Goal: Find contact information: Find contact information

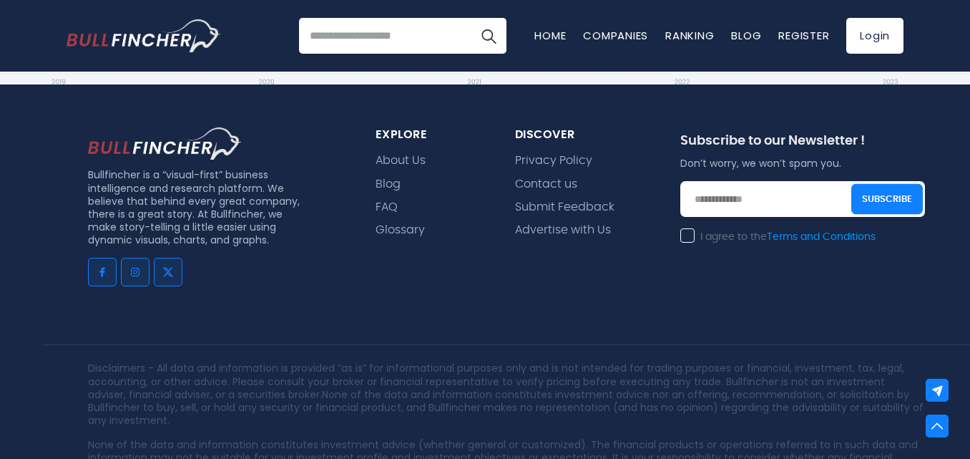
scroll to position [1233, 0]
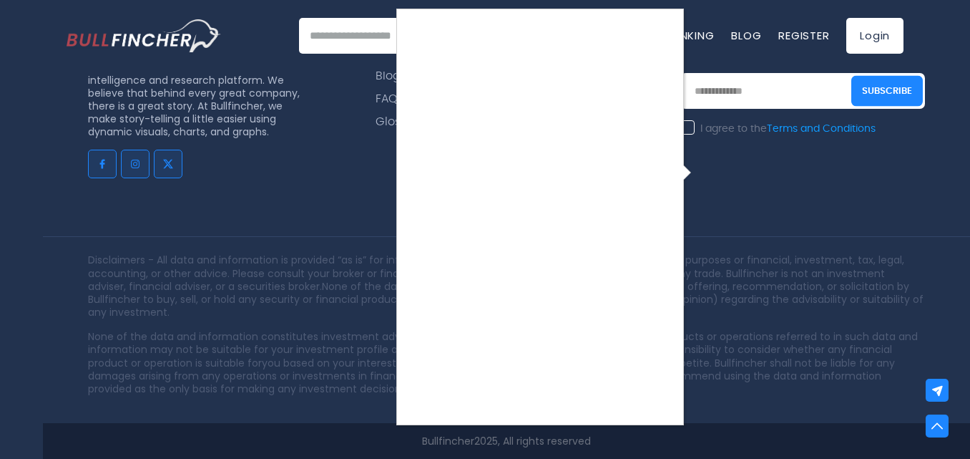
click at [767, 324] on div at bounding box center [485, 229] width 970 height 459
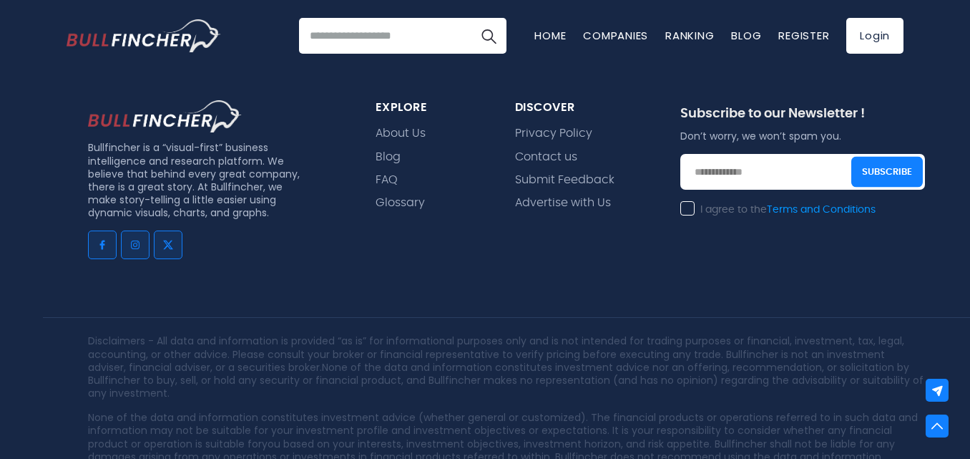
scroll to position [1107, 0]
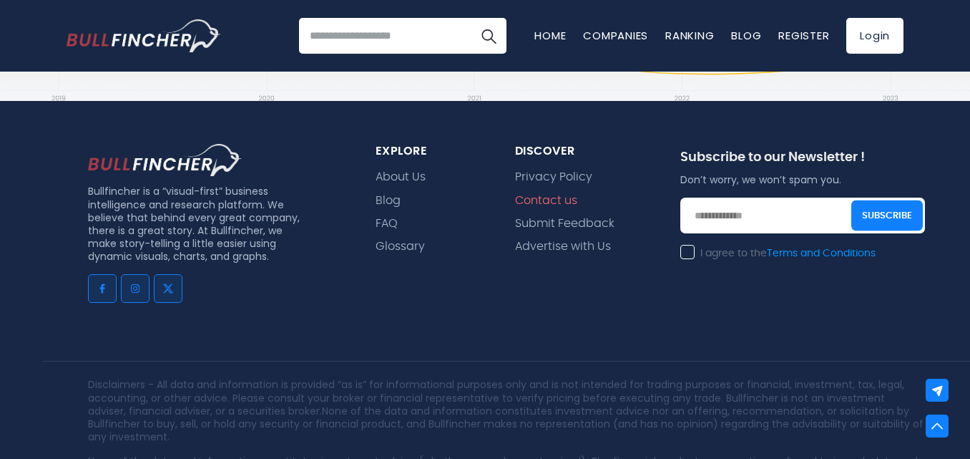
click at [568, 201] on link "Contact us" at bounding box center [546, 201] width 62 height 14
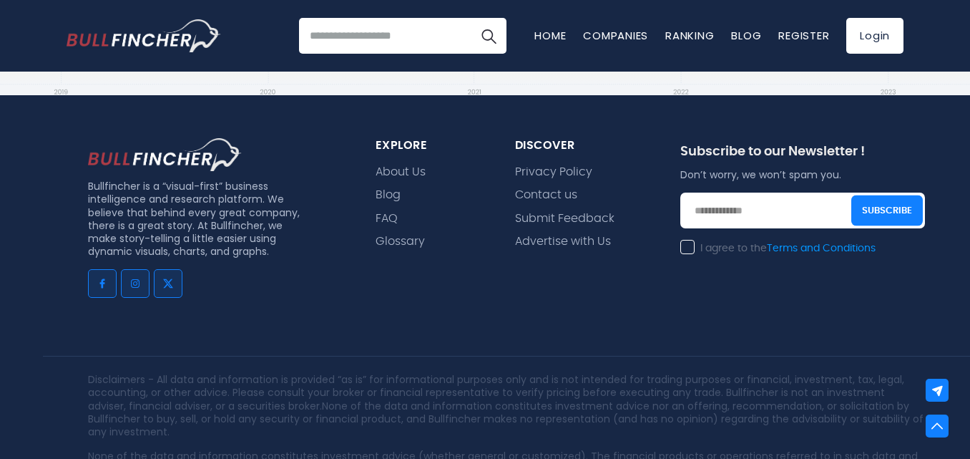
scroll to position [530, 0]
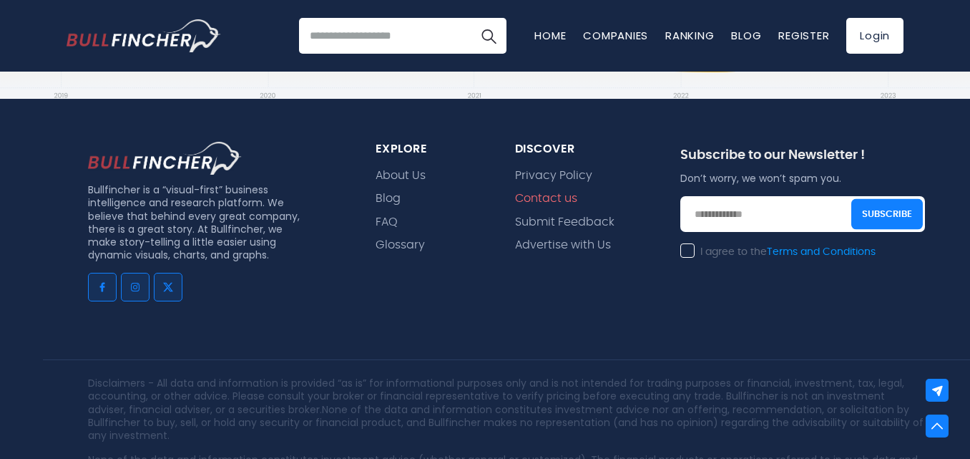
click at [561, 197] on link "Contact us" at bounding box center [546, 199] width 62 height 14
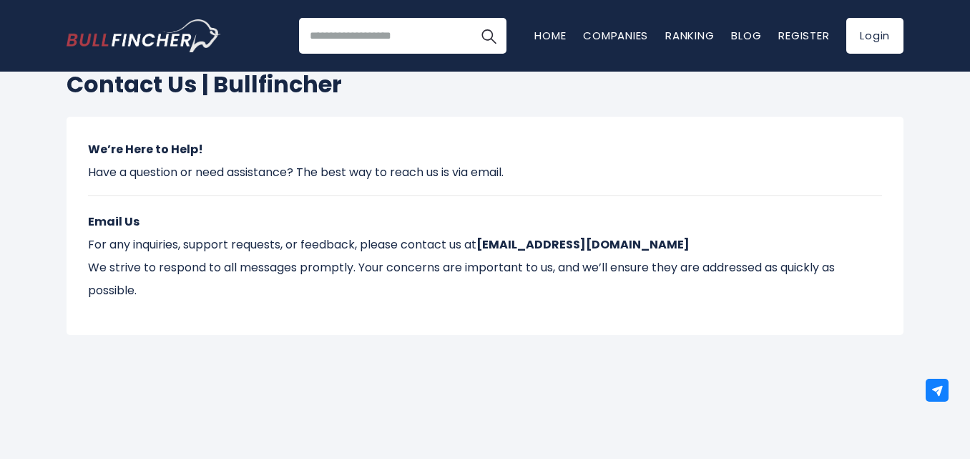
scroll to position [20, 0]
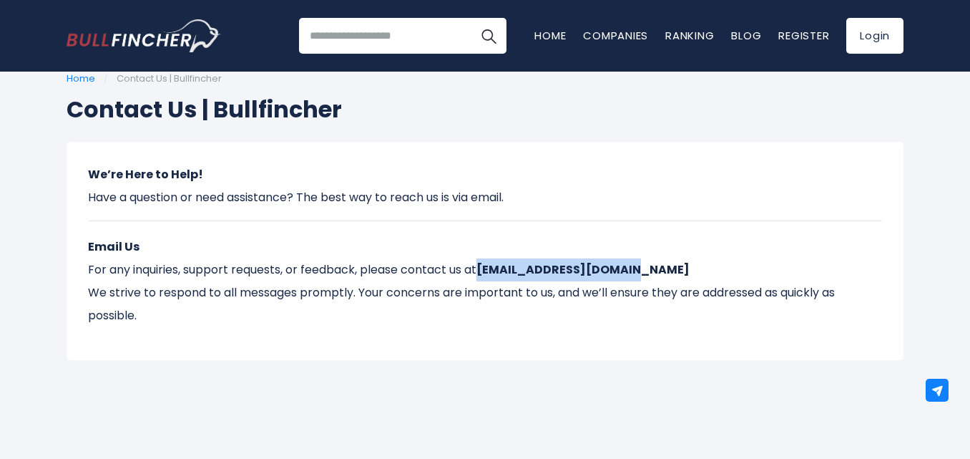
drag, startPoint x: 628, startPoint y: 270, endPoint x: 484, endPoint y: 265, distance: 144.6
click at [484, 265] on p "Email Us For any inquiries, support requests, or feedback, please contact us at…" at bounding box center [485, 281] width 794 height 92
copy strong "[EMAIL_ADDRESS][DOMAIN_NAME]"
